Goal: Navigation & Orientation: Find specific page/section

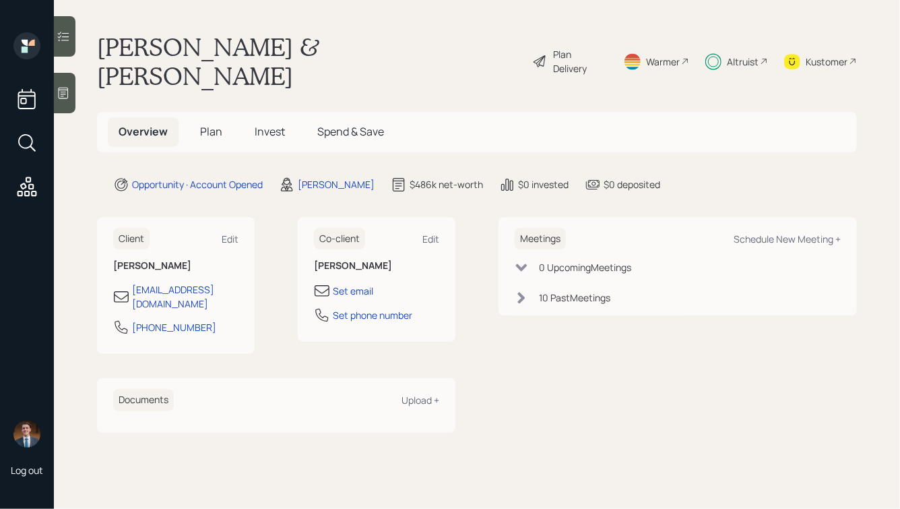
click at [729, 55] on div "Altruist" at bounding box center [743, 62] width 32 height 14
click at [209, 124] on span "Plan" at bounding box center [211, 131] width 22 height 15
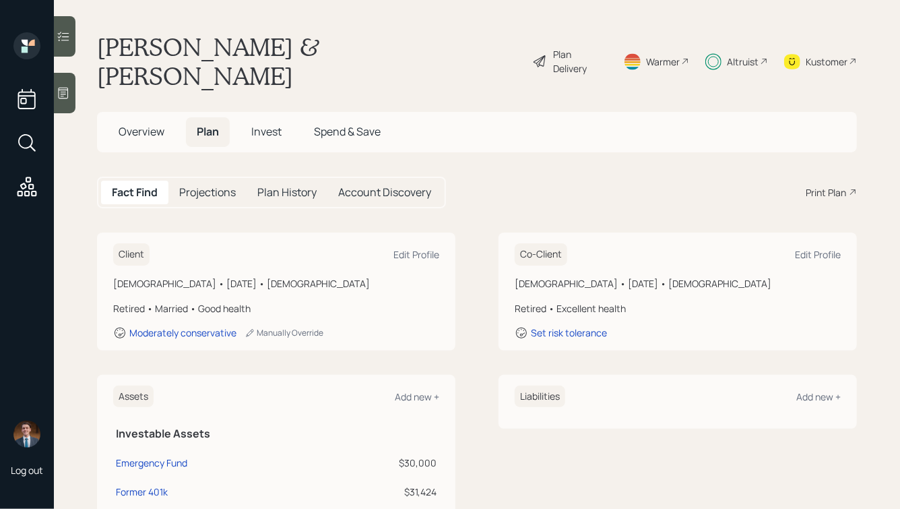
click at [270, 124] on span "Invest" at bounding box center [266, 131] width 30 height 15
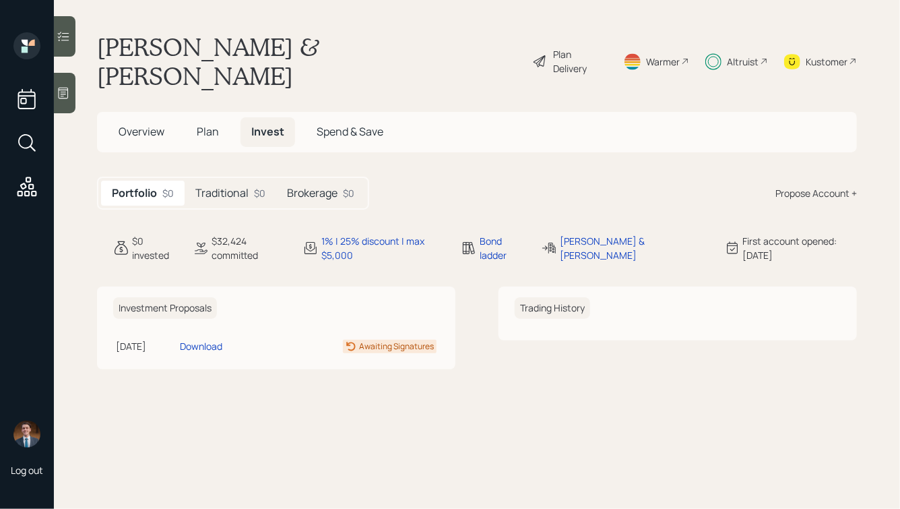
click at [235, 177] on div "Portfolio $0 Traditional $0 Brokerage $0" at bounding box center [233, 193] width 272 height 33
click at [231, 187] on h5 "Traditional" at bounding box center [221, 193] width 53 height 13
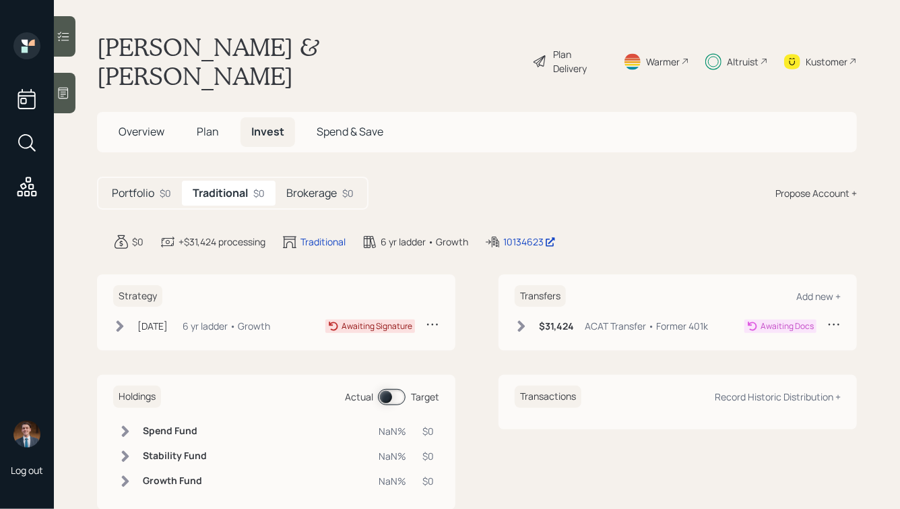
click at [309, 187] on h5 "Brokerage" at bounding box center [311, 193] width 51 height 13
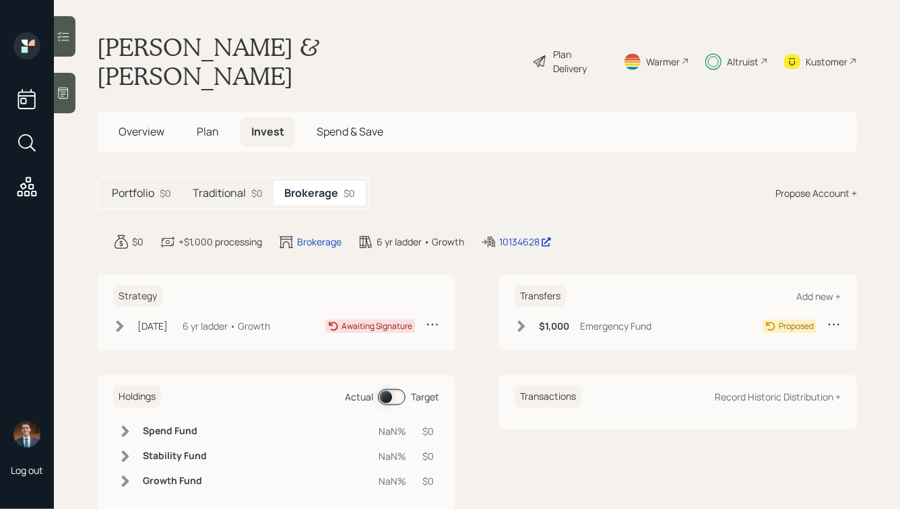
click at [224, 187] on h5 "Traditional" at bounding box center [219, 193] width 53 height 13
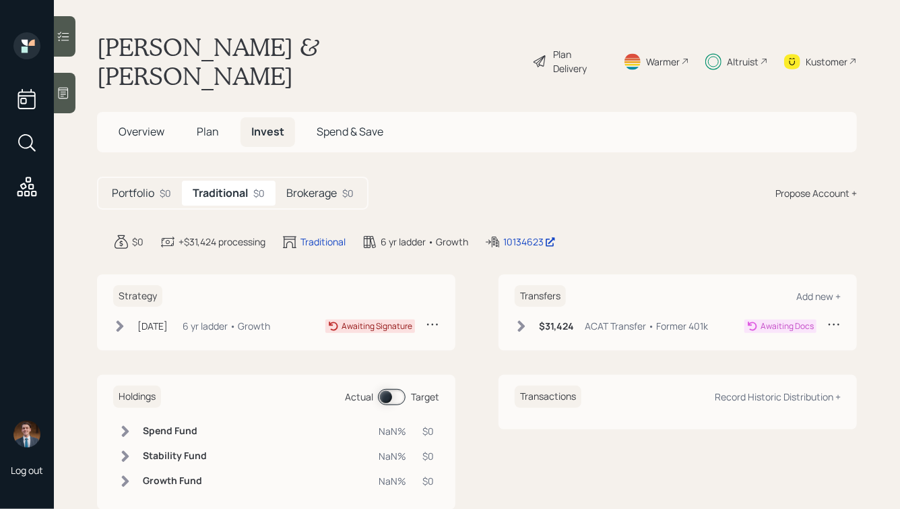
click at [208, 124] on span "Plan" at bounding box center [208, 131] width 22 height 15
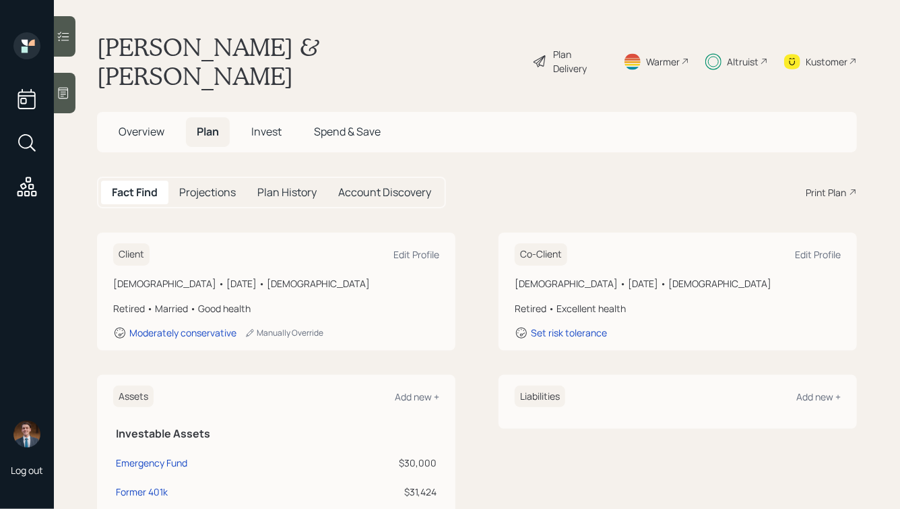
click at [248, 117] on h5 "Invest" at bounding box center [267, 131] width 52 height 29
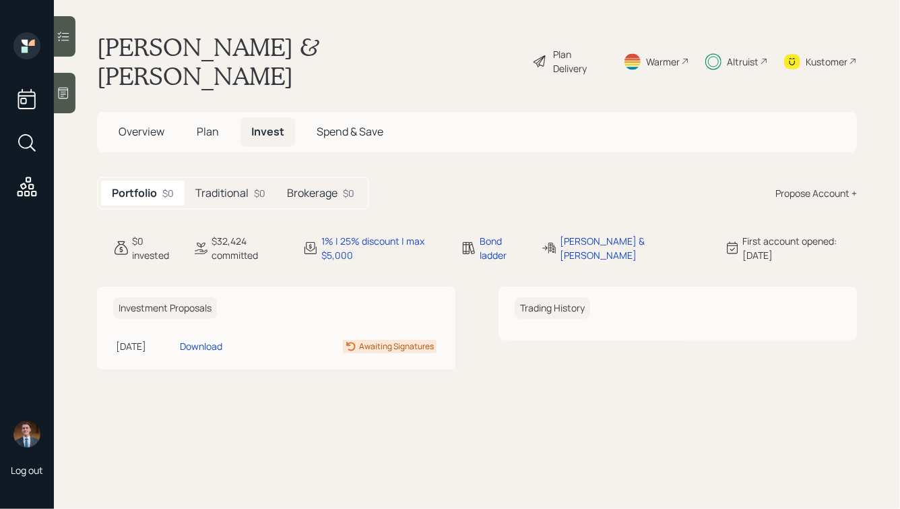
click at [222, 187] on h5 "Traditional" at bounding box center [221, 193] width 53 height 13
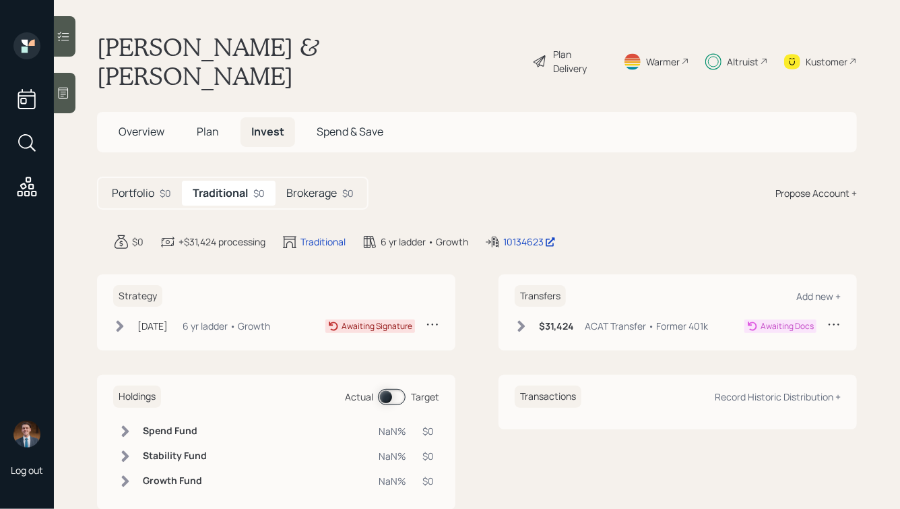
click at [292, 187] on h5 "Brokerage" at bounding box center [311, 193] width 51 height 13
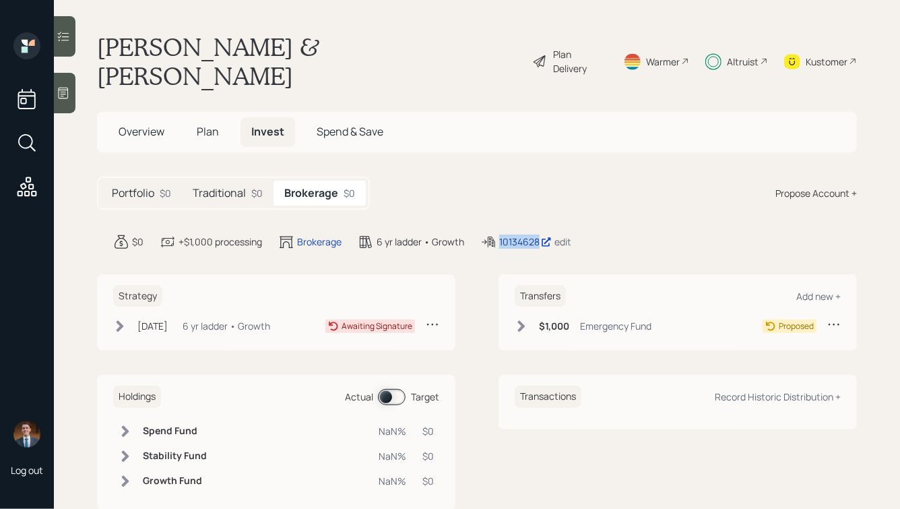
drag, startPoint x: 498, startPoint y: 203, endPoint x: 539, endPoint y: 218, distance: 43.3
click at [539, 218] on main "[PERSON_NAME] & [PERSON_NAME] Plan Delivery Warmer Altruist Kustomer Overview P…" at bounding box center [477, 254] width 847 height 509
copy div "10134628"
